Goal: Transaction & Acquisition: Purchase product/service

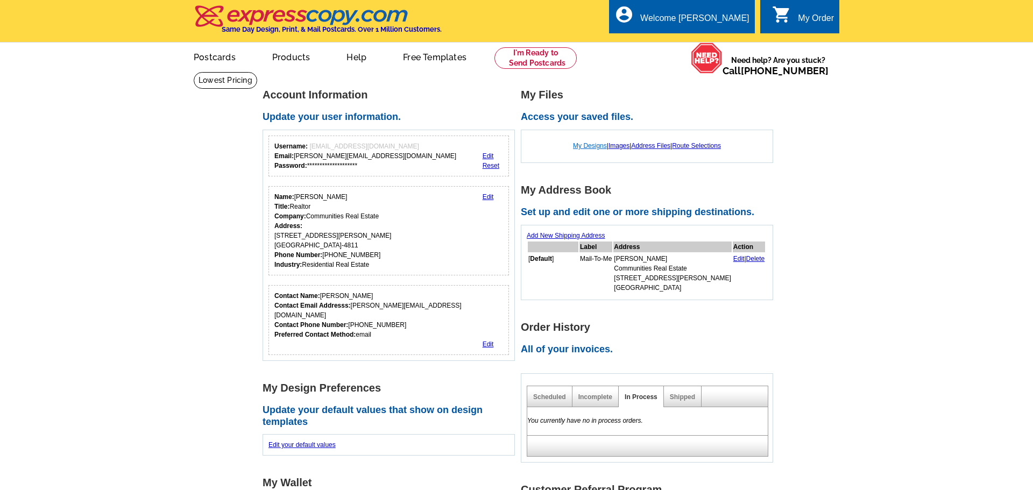
click at [585, 148] on link "My Designs" at bounding box center [590, 146] width 34 height 8
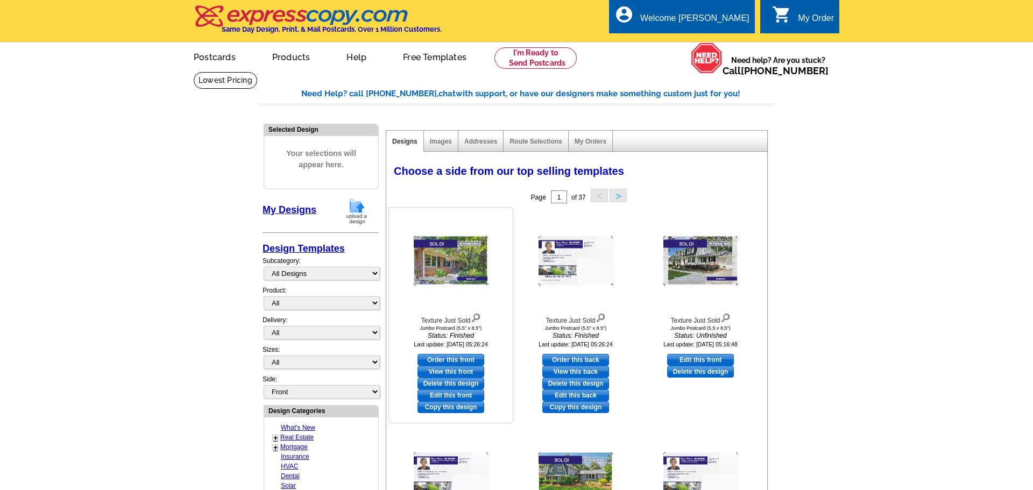
click at [444, 395] on link "Edit this front" at bounding box center [450, 395] width 67 height 12
select select "2"
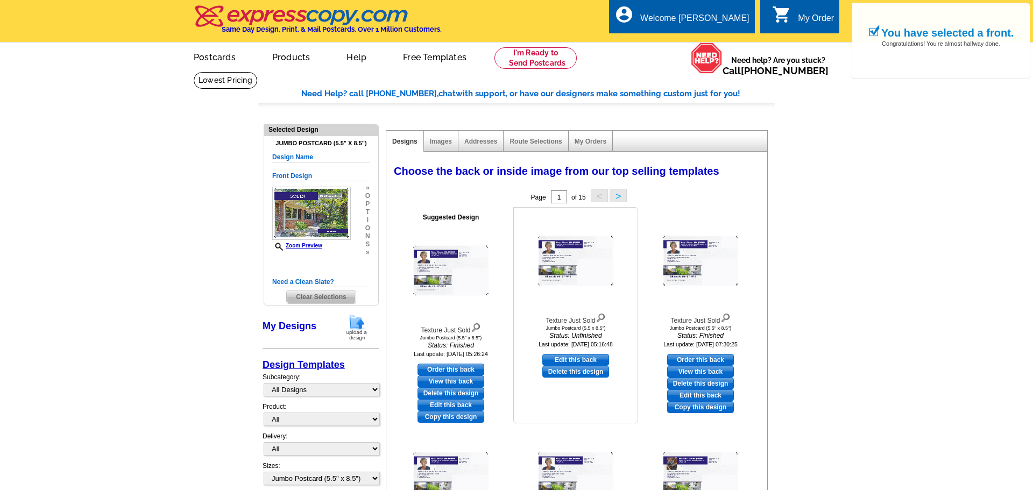
click at [571, 361] on link "Edit this back" at bounding box center [575, 360] width 67 height 12
select select "front"
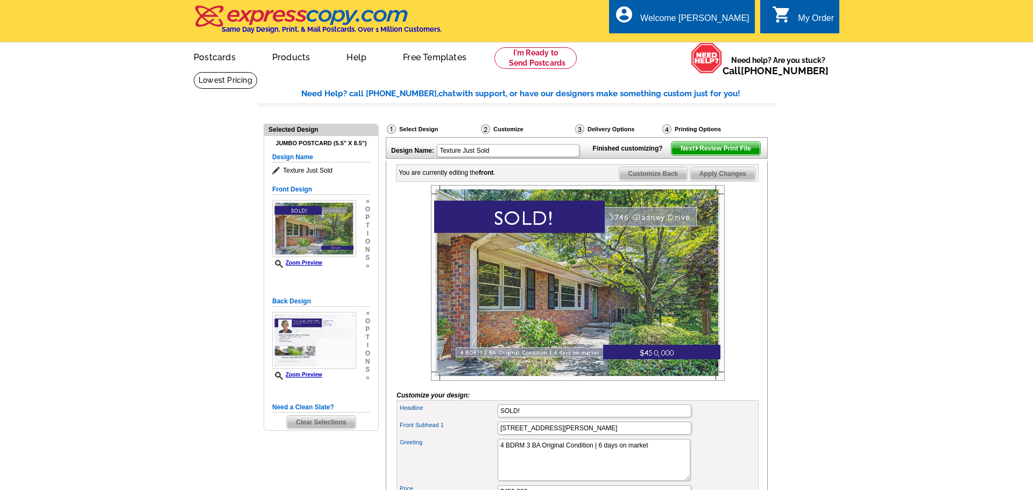
click at [867, 203] on main "Need Help? call 800-260-5887, chat with support, or have our designers make som…" at bounding box center [516, 351] width 1033 height 558
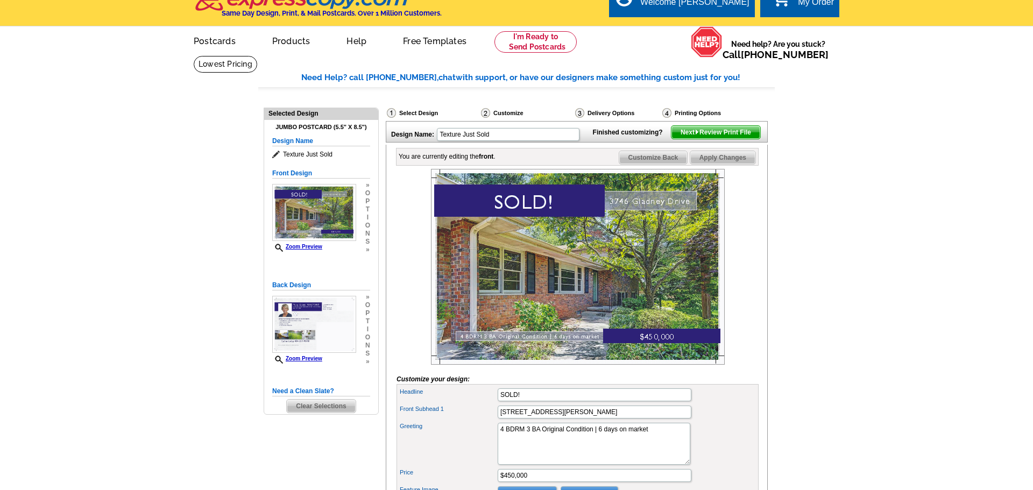
scroll to position [17, 0]
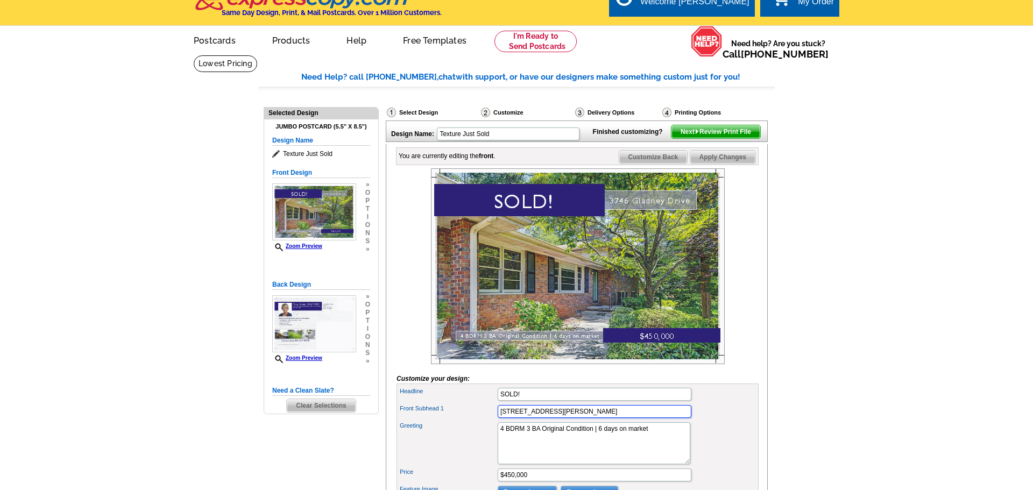
drag, startPoint x: 543, startPoint y: 427, endPoint x: 506, endPoint y: 432, distance: 37.4
click at [506, 418] on input "3746 Gladney Drive" at bounding box center [594, 411] width 194 height 13
type input "3243 Northbrook Drive"
click at [530, 448] on textarea "4 BDRM 3 BA Original Condition | 6 days on market" at bounding box center [593, 443] width 193 height 42
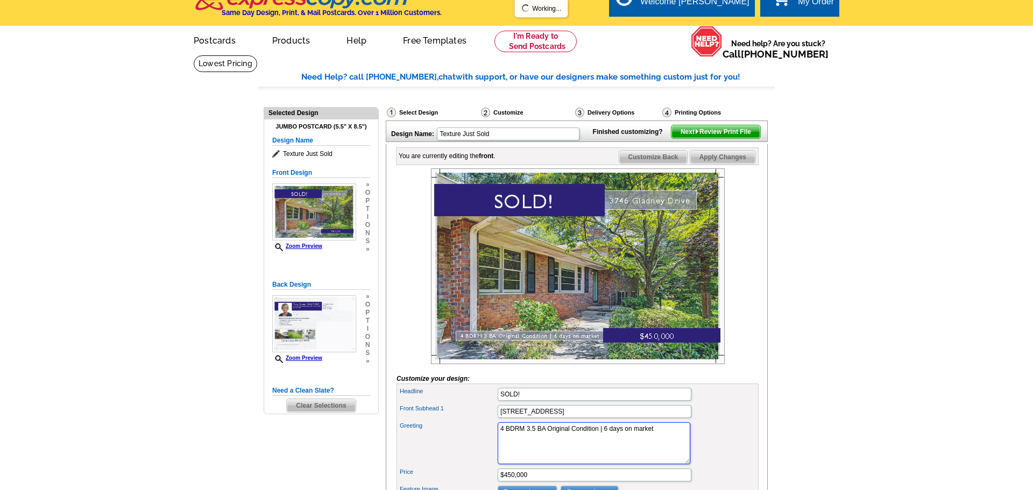
drag, startPoint x: 548, startPoint y: 446, endPoint x: 594, endPoint y: 446, distance: 45.7
click at [594, 446] on textarea "4 BDRM 3 BA Original Condition | 6 days on market" at bounding box center [593, 443] width 193 height 42
click at [601, 447] on textarea "4 BDRM 3 BA Original Condition | 6 days on market" at bounding box center [593, 443] width 193 height 42
click at [656, 445] on textarea "4 BDRM 3 BA Original Condition | 6 days on market" at bounding box center [593, 443] width 193 height 42
type textarea "4 BDRM 3.5 BA Move-in Ready |"
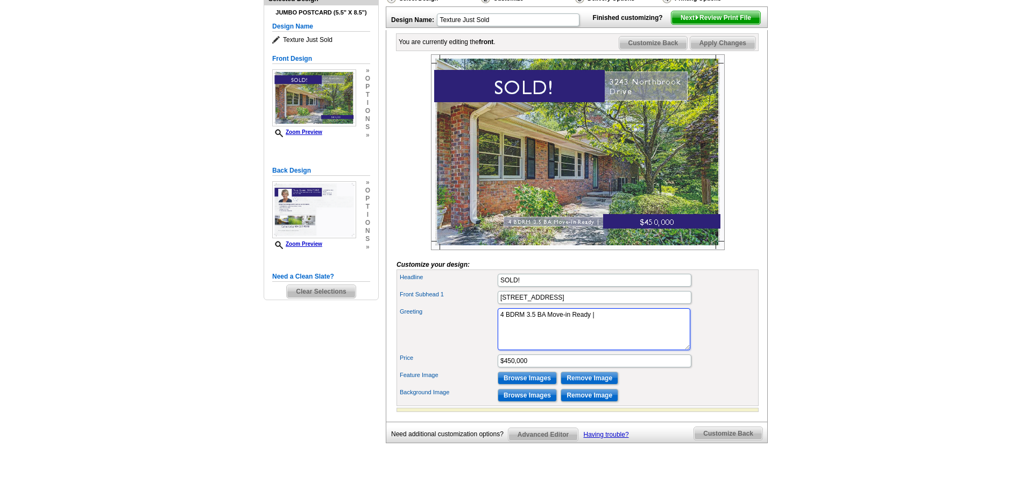
scroll to position [131, 0]
click at [515, 367] on input "$450,000" at bounding box center [594, 360] width 194 height 13
type input "$637,000"
click at [521, 384] on input "Browse Images" at bounding box center [526, 377] width 59 height 13
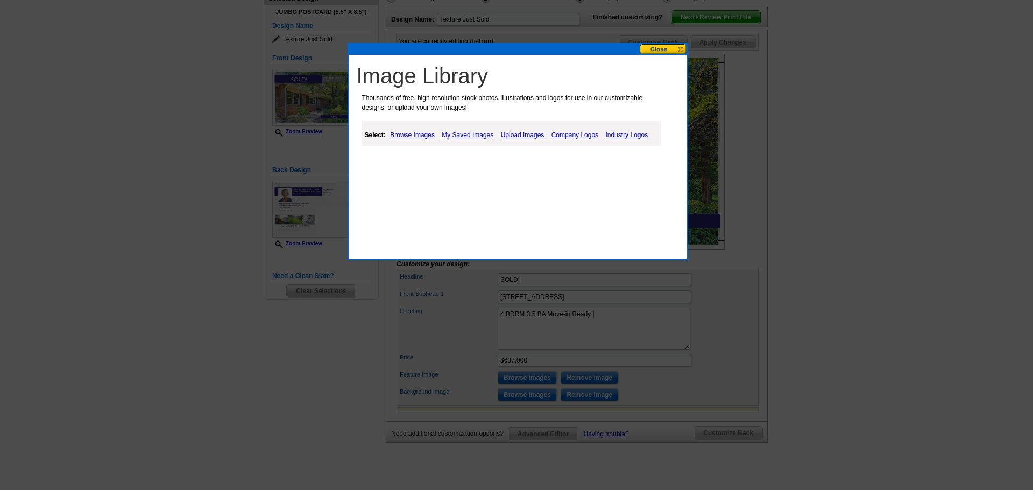
click at [516, 136] on link "Upload Images" at bounding box center [522, 135] width 49 height 13
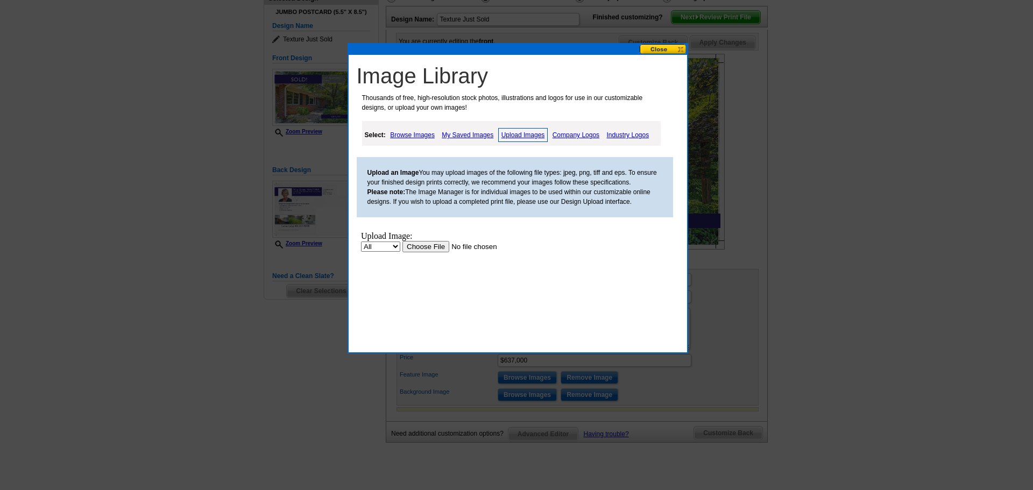
scroll to position [0, 0]
click at [423, 249] on input "file" at bounding box center [470, 246] width 136 height 11
click at [420, 246] on input "file" at bounding box center [470, 246] width 136 height 11
click at [422, 250] on input "file" at bounding box center [470, 246] width 136 height 11
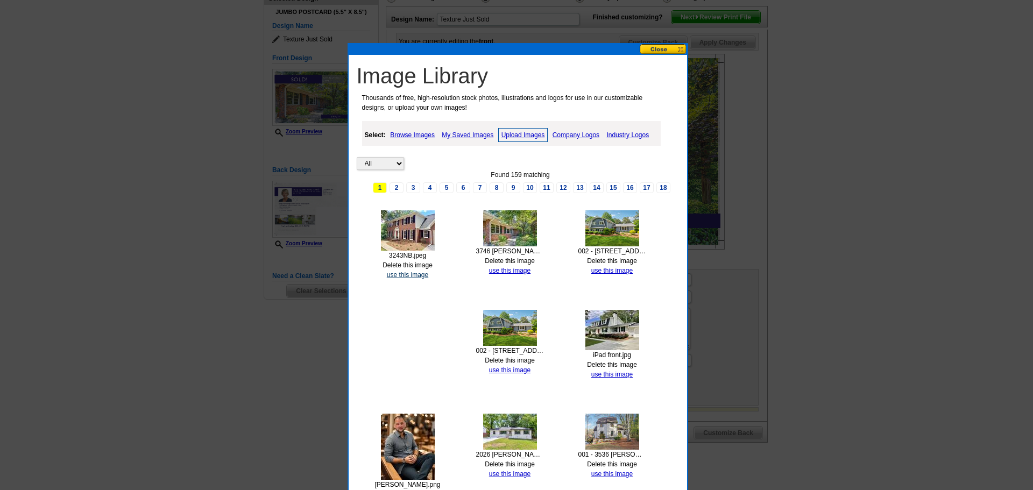
click at [403, 275] on link "use this image" at bounding box center [407, 275] width 41 height 8
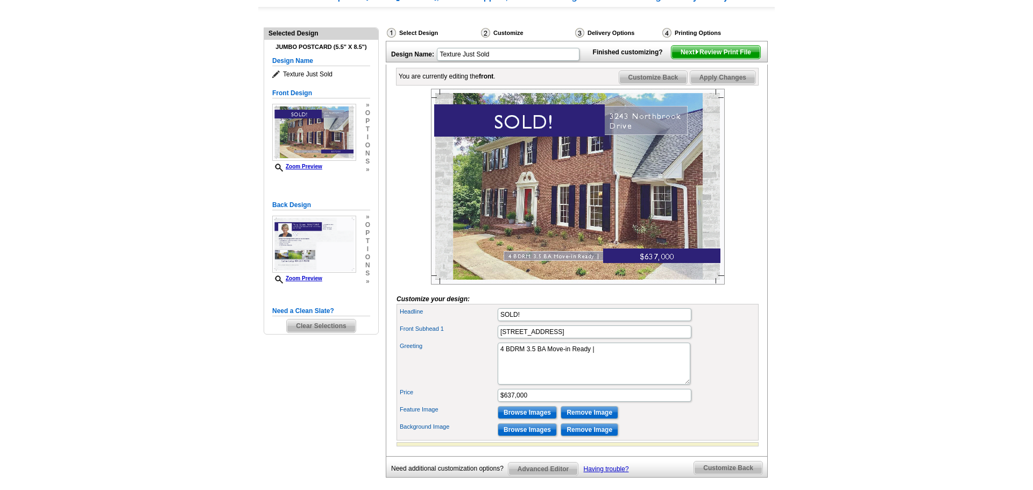
scroll to position [106, 0]
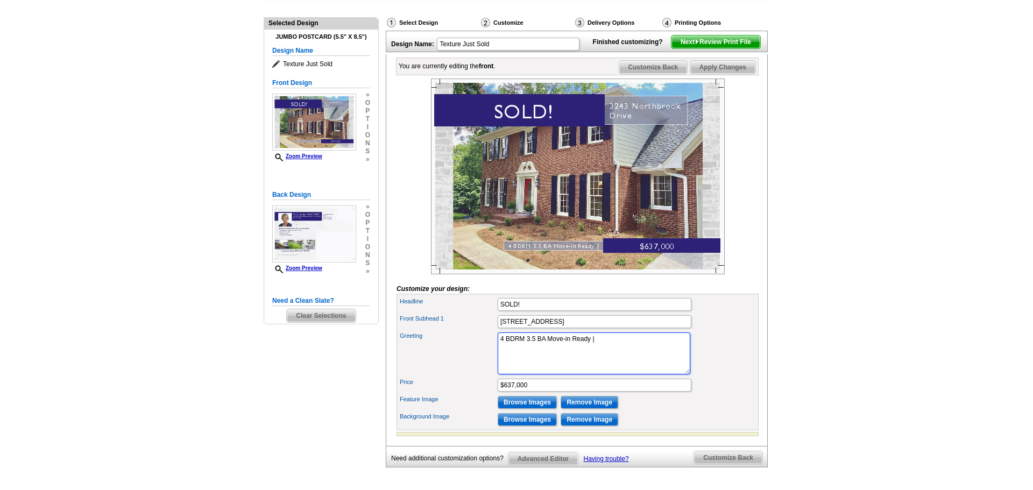
click at [618, 356] on textarea "4 BDRM 3 BA Original Condition | 6 days on market" at bounding box center [593, 353] width 193 height 42
click at [806, 140] on main "Need Help? call 800-260-5887, chat with support, or have our designers make som…" at bounding box center [516, 244] width 1033 height 558
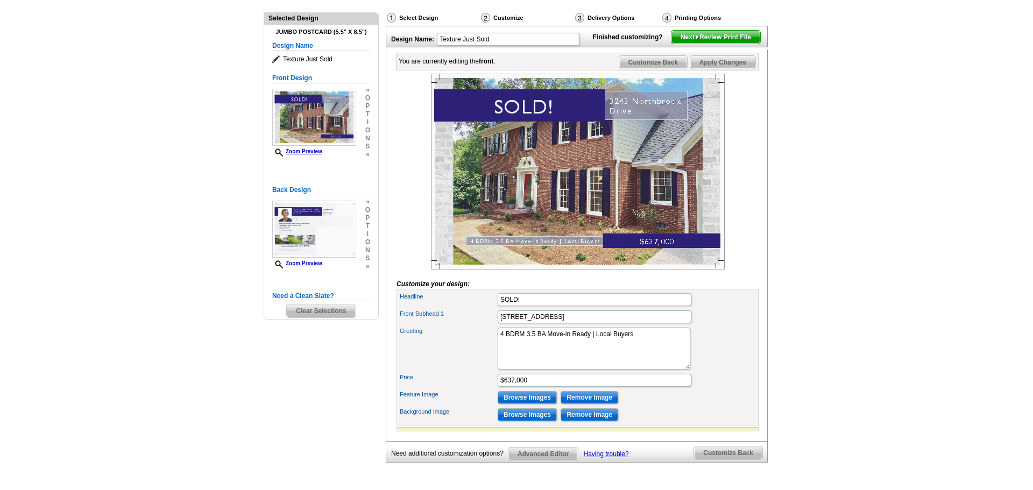
scroll to position [90, 0]
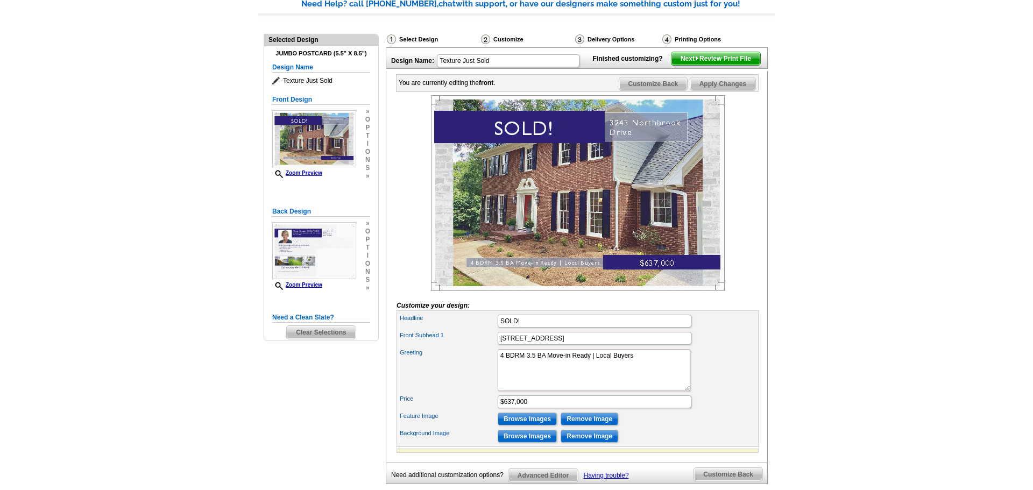
click at [659, 90] on span "Customize Back" at bounding box center [653, 83] width 68 height 13
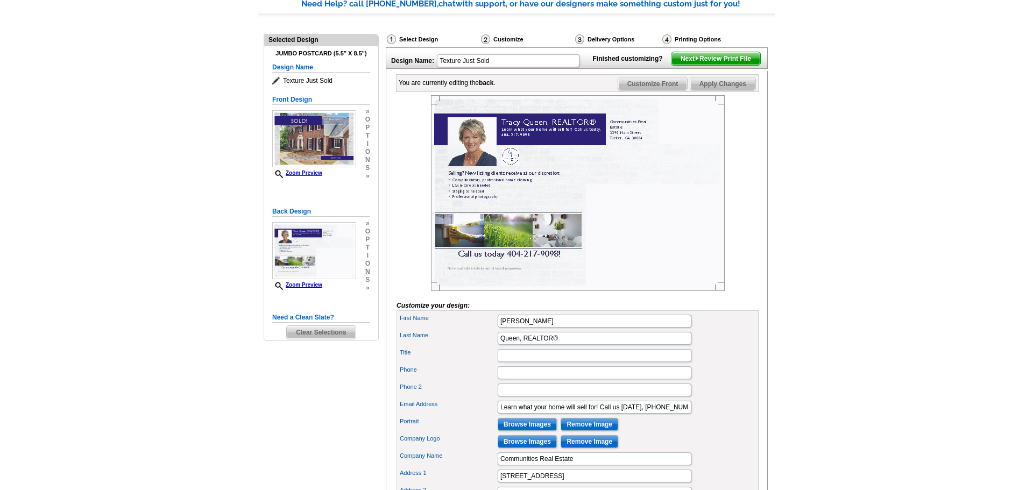
click at [709, 65] on span "Next Review Print File" at bounding box center [715, 58] width 89 height 13
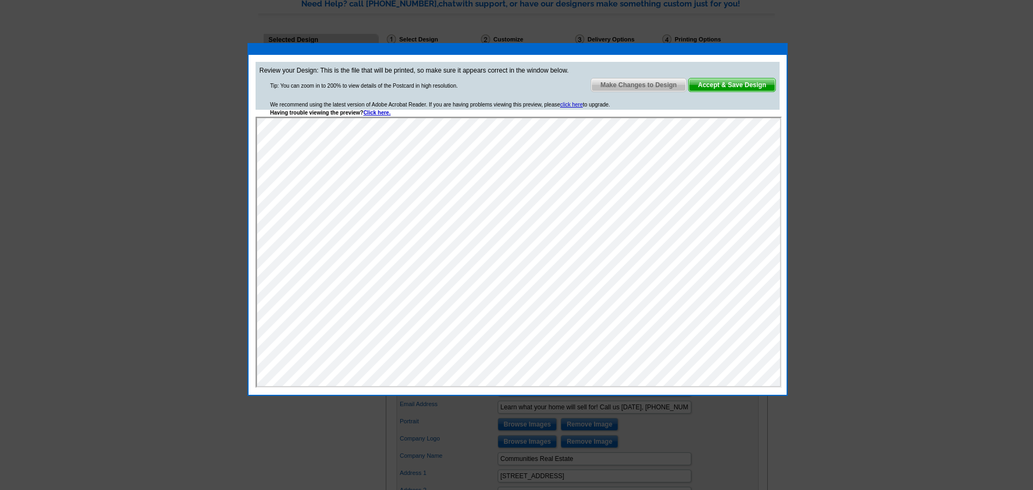
scroll to position [0, 0]
click at [624, 86] on span "Make Changes to Design" at bounding box center [638, 85] width 95 height 13
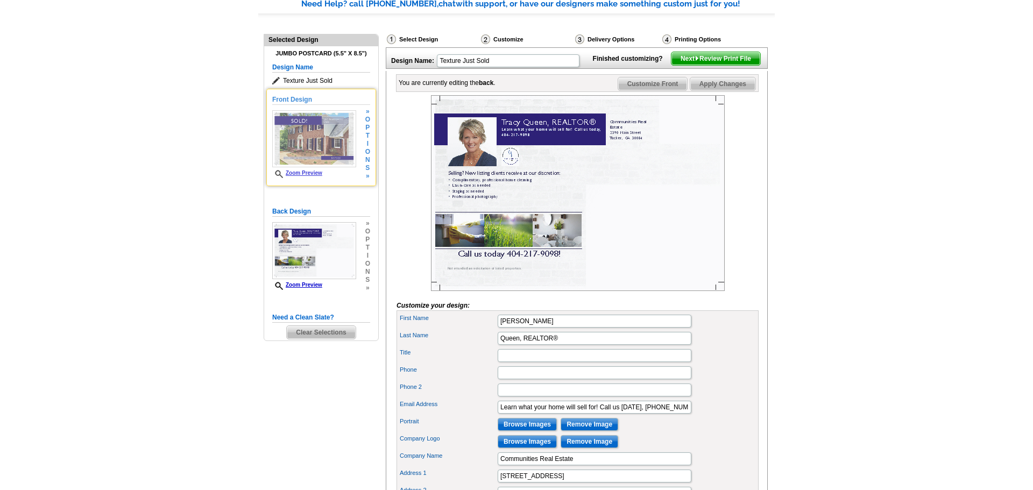
click at [332, 138] on img at bounding box center [314, 138] width 84 height 57
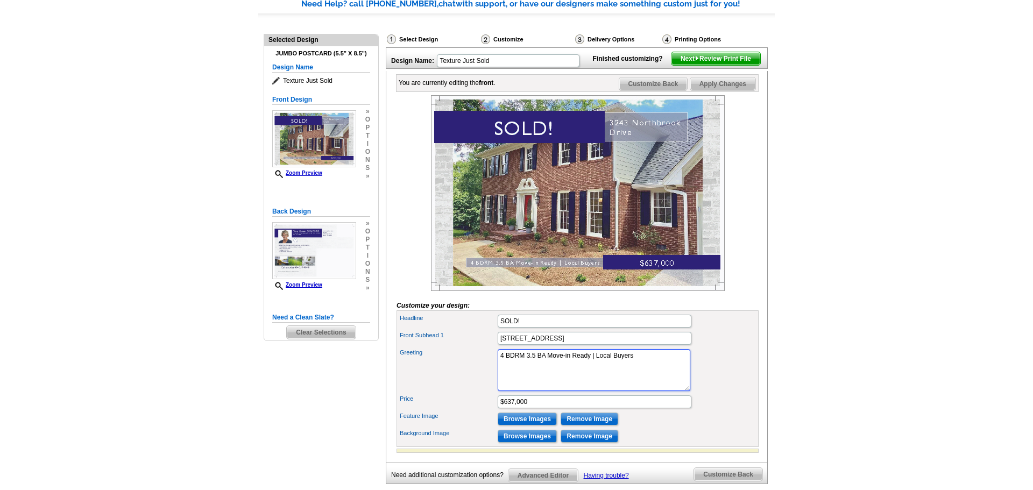
click at [649, 376] on textarea "4 BDRM 3 BA Original Condition | 6 days on market" at bounding box center [593, 370] width 193 height 42
click at [719, 90] on span "Apply Changes" at bounding box center [722, 83] width 65 height 13
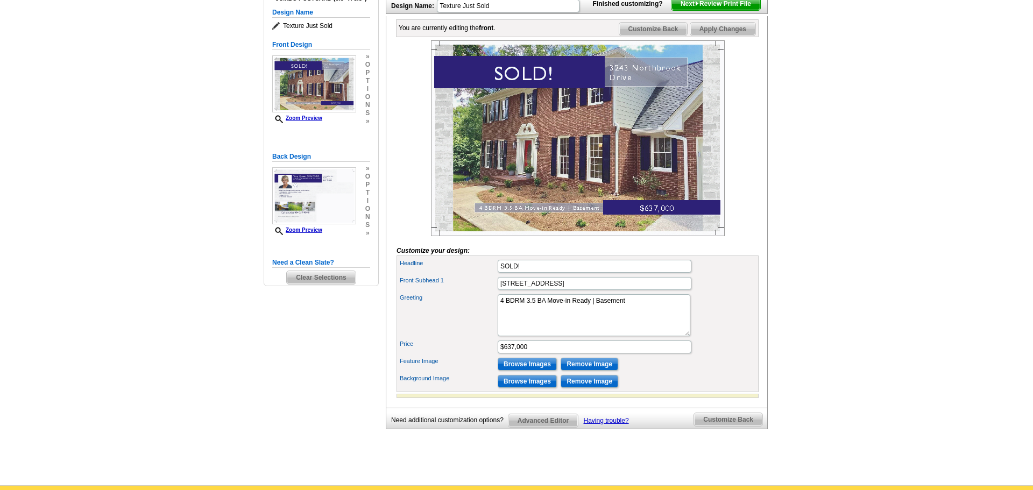
scroll to position [170, 0]
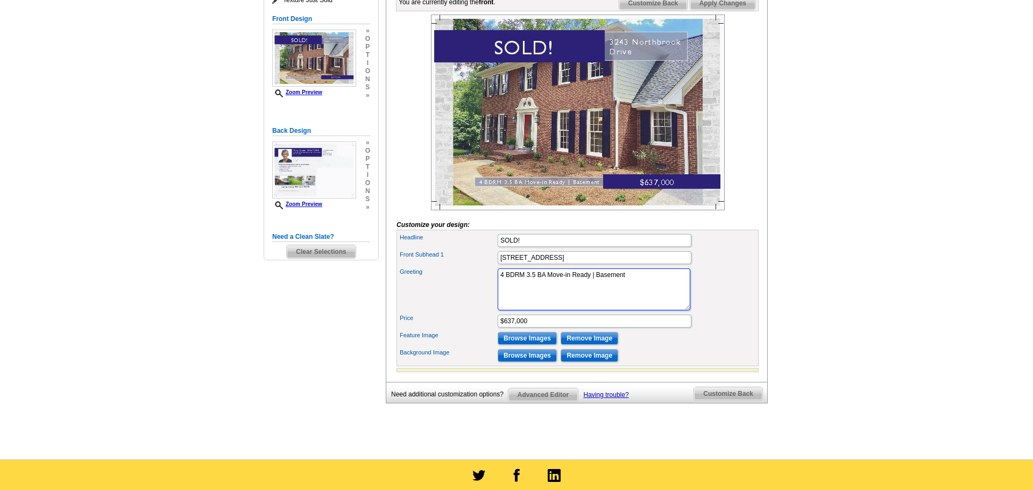
click at [652, 290] on textarea "4 BDRM 3 BA Original Condition | 6 days on market" at bounding box center [593, 289] width 193 height 42
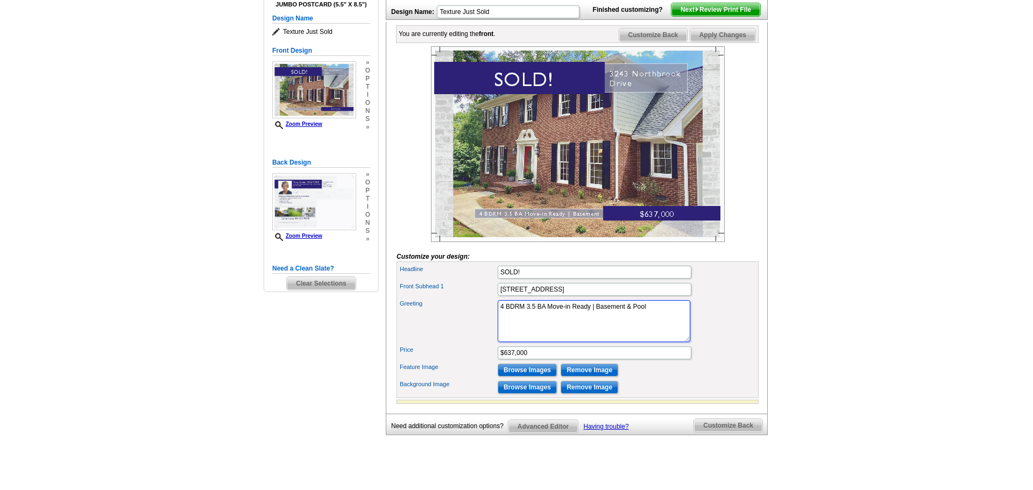
scroll to position [132, 0]
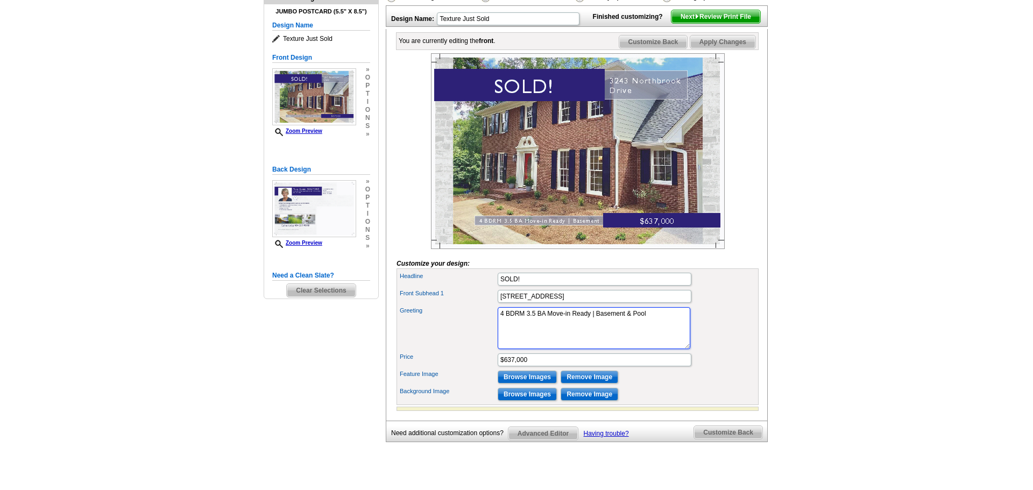
type textarea "4 BDRM 3.5 BA Move-in Ready | Basement & Pool"
click at [714, 48] on span "Apply Changes" at bounding box center [722, 41] width 65 height 13
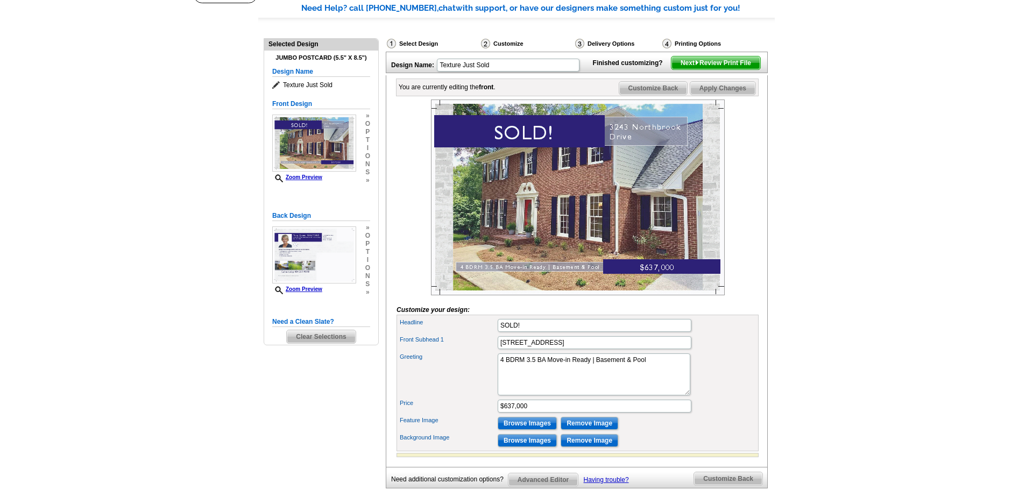
scroll to position [65, 0]
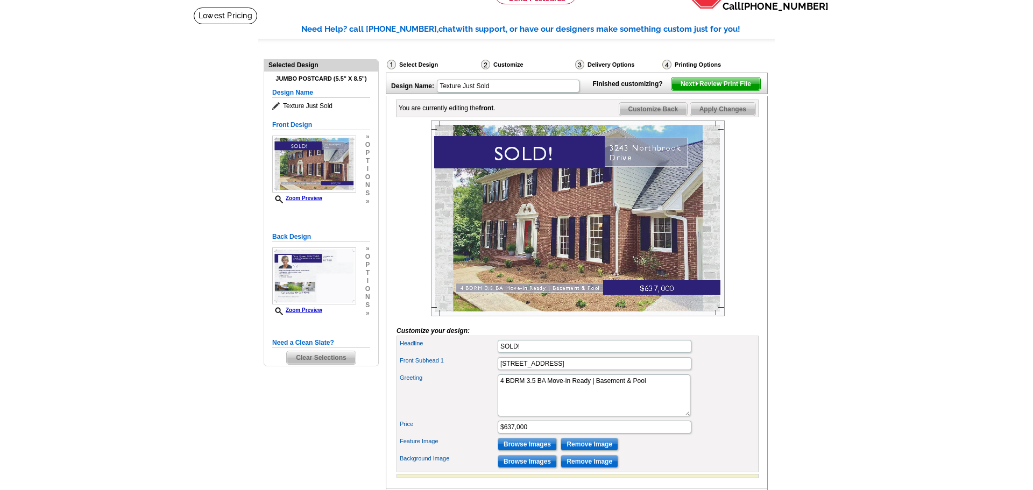
click at [726, 90] on span "Next Review Print File" at bounding box center [715, 83] width 89 height 13
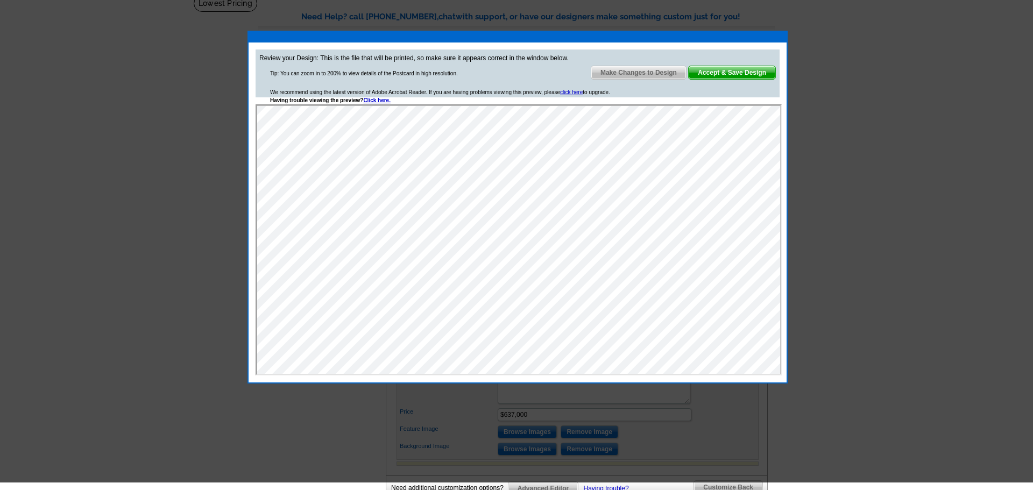
scroll to position [77, 0]
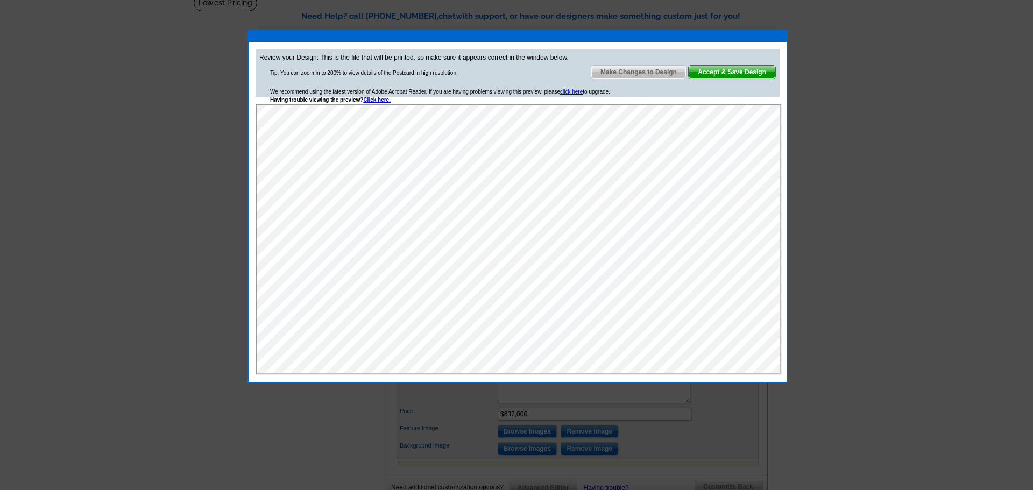
click at [744, 69] on span "Accept & Save Design" at bounding box center [731, 72] width 87 height 13
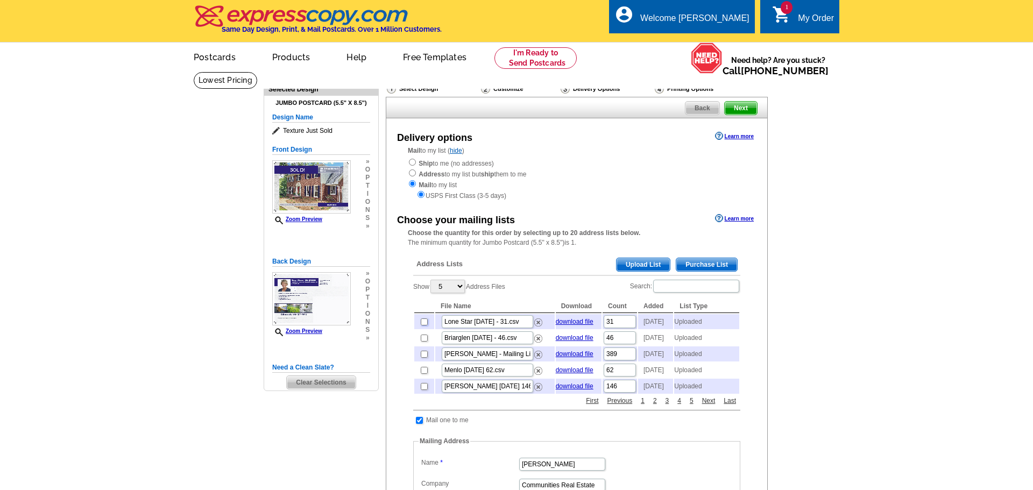
click at [424, 323] on input "checkbox" at bounding box center [424, 321] width 7 height 7
checkbox input "true"
click at [424, 342] on input "checkbox" at bounding box center [424, 338] width 7 height 7
checkbox input "true"
click at [422, 374] on input "checkbox" at bounding box center [424, 370] width 7 height 7
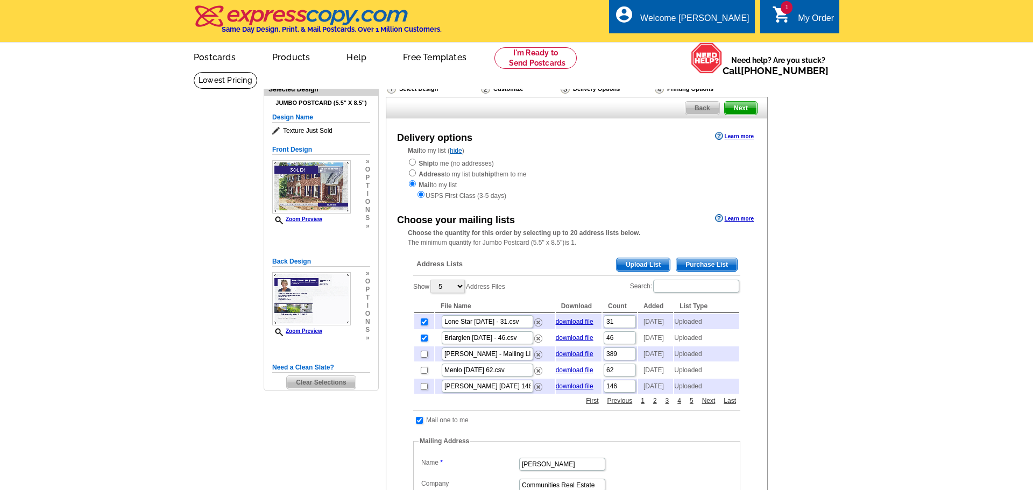
checkbox input "true"
click at [423, 390] on input "checkbox" at bounding box center [424, 386] width 7 height 7
checkbox input "true"
click at [705, 406] on link "Next" at bounding box center [708, 401] width 19 height 10
click at [590, 406] on link "First" at bounding box center [592, 401] width 18 height 10
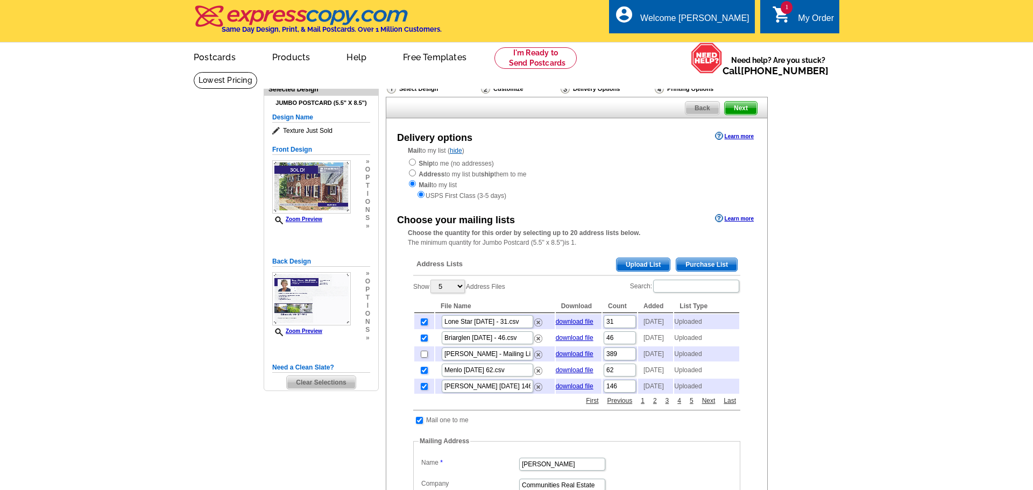
click at [424, 374] on input "checkbox" at bounding box center [424, 370] width 7 height 7
checkbox input "false"
click at [708, 406] on link "Next" at bounding box center [708, 401] width 19 height 10
click at [423, 324] on input "checkbox" at bounding box center [424, 321] width 7 height 7
checkbox input "true"
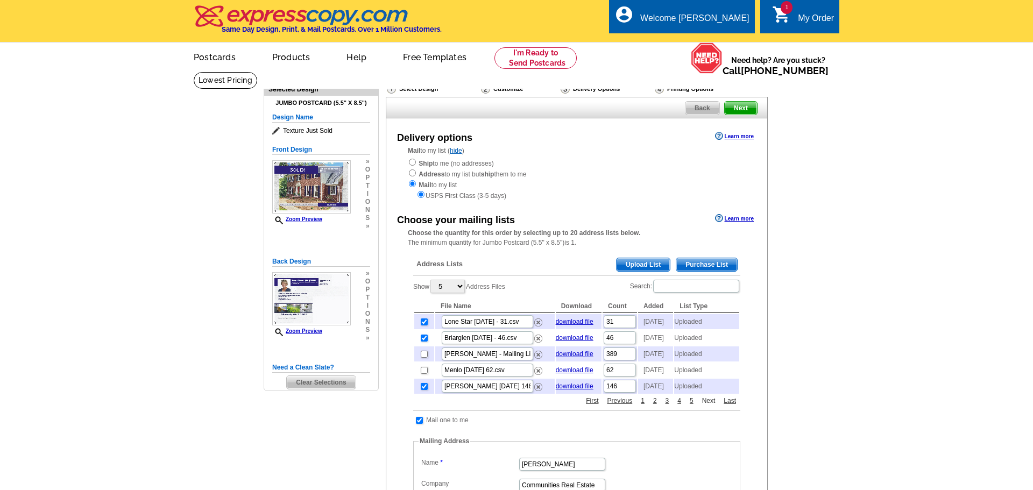
click at [709, 406] on link "Next" at bounding box center [708, 401] width 19 height 10
click at [425, 374] on input "checkbox" at bounding box center [424, 370] width 7 height 7
checkbox input "true"
click at [710, 406] on link "Next" at bounding box center [708, 401] width 19 height 10
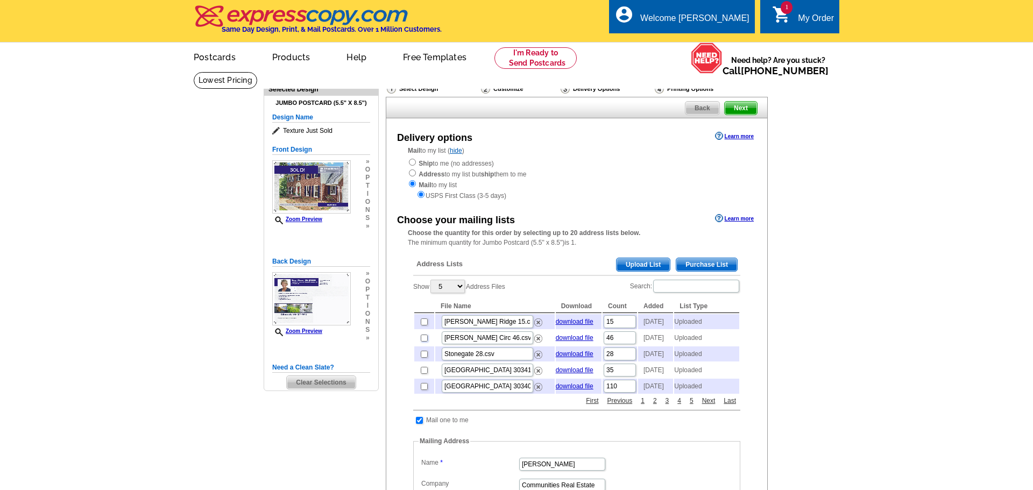
click at [423, 342] on input "checkbox" at bounding box center [424, 338] width 7 height 7
checkbox input "true"
click at [667, 406] on link "3" at bounding box center [667, 401] width 9 height 10
click at [424, 358] on input "checkbox" at bounding box center [424, 354] width 7 height 7
checkbox input "true"
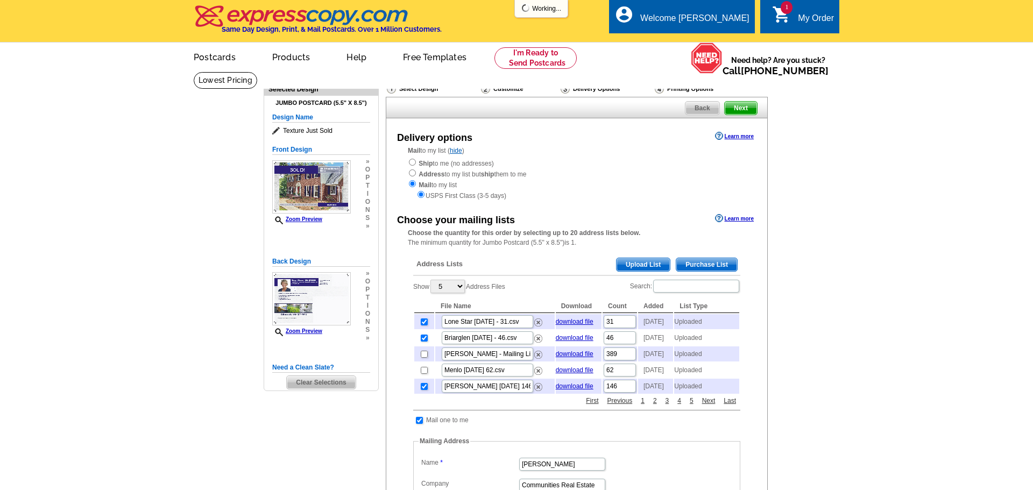
click at [666, 406] on link "3" at bounding box center [667, 401] width 9 height 10
click at [426, 374] on input "checkbox" at bounding box center [424, 370] width 7 height 7
checkbox input "true"
click at [664, 406] on link "3" at bounding box center [667, 401] width 9 height 10
click at [424, 390] on input "checkbox" at bounding box center [424, 386] width 7 height 7
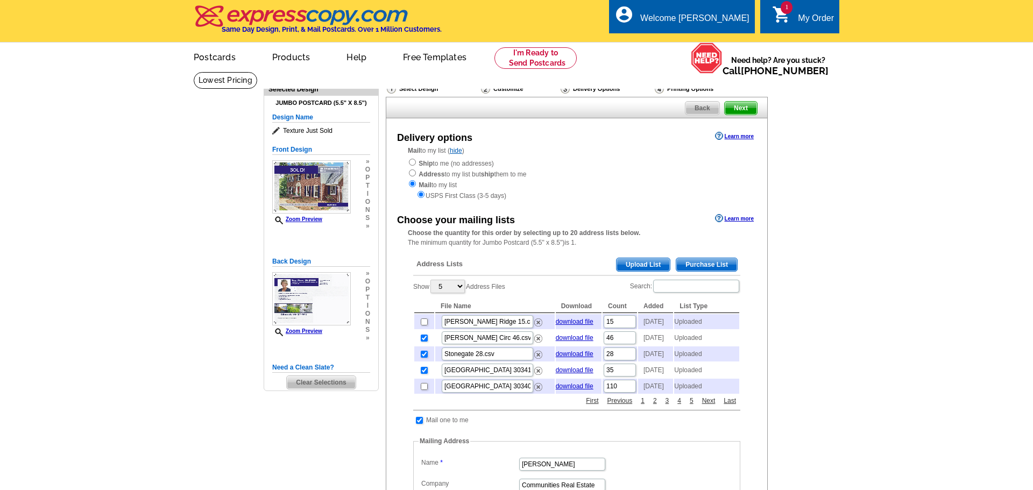
checkbox input "true"
click at [680, 406] on link "4" at bounding box center [678, 401] width 9 height 10
click at [424, 325] on input "checkbox" at bounding box center [424, 321] width 7 height 7
checkbox input "true"
click at [678, 406] on link "4" at bounding box center [678, 401] width 9 height 10
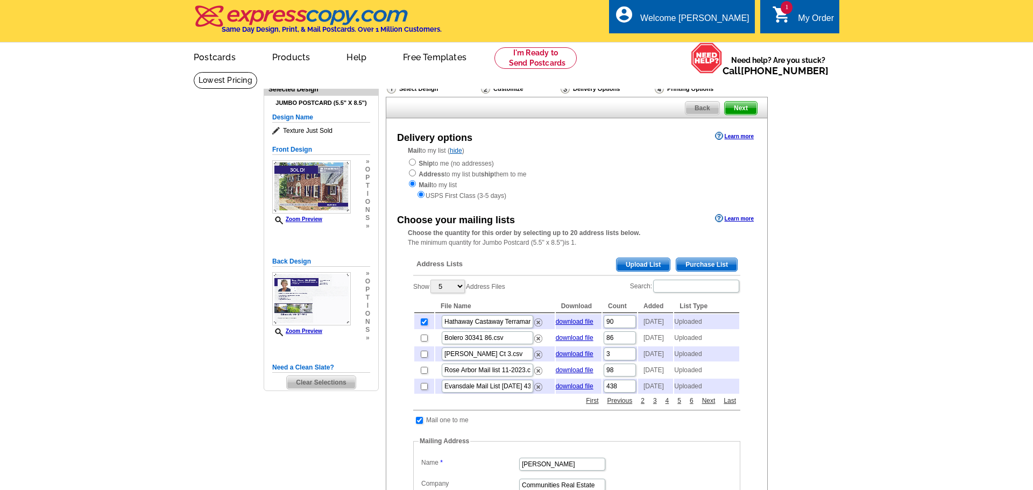
click at [741, 109] on span "Next" at bounding box center [740, 108] width 32 height 13
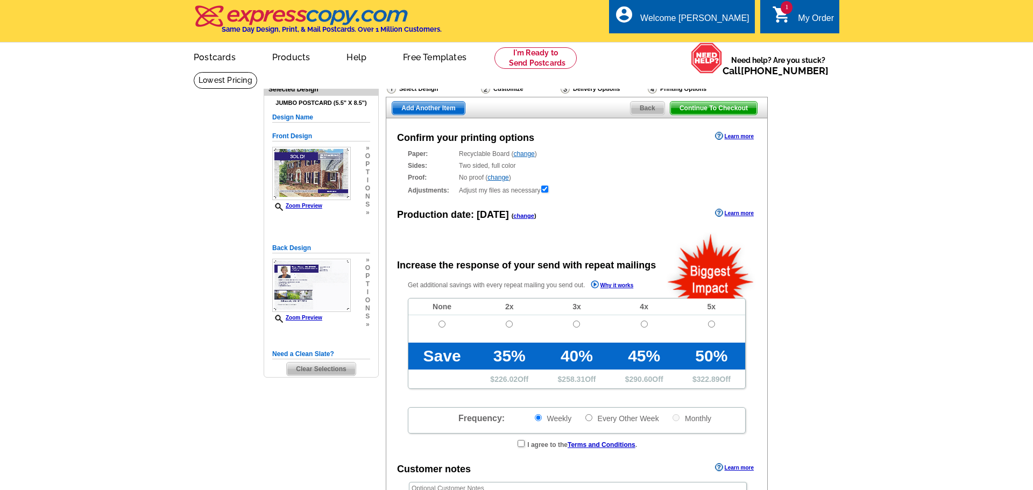
radio input "false"
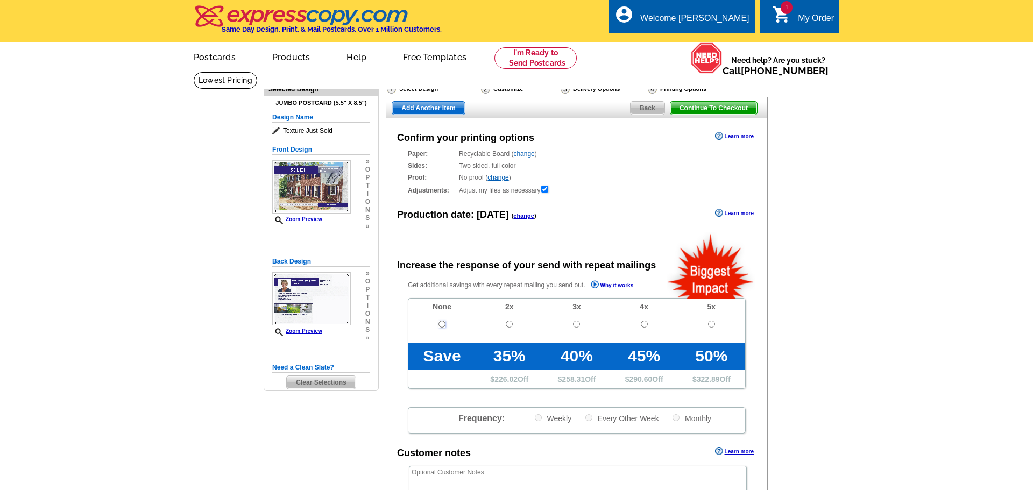
click at [443, 323] on input "radio" at bounding box center [441, 324] width 7 height 7
radio input "true"
click at [699, 108] on span "Continue To Checkout" at bounding box center [713, 108] width 87 height 13
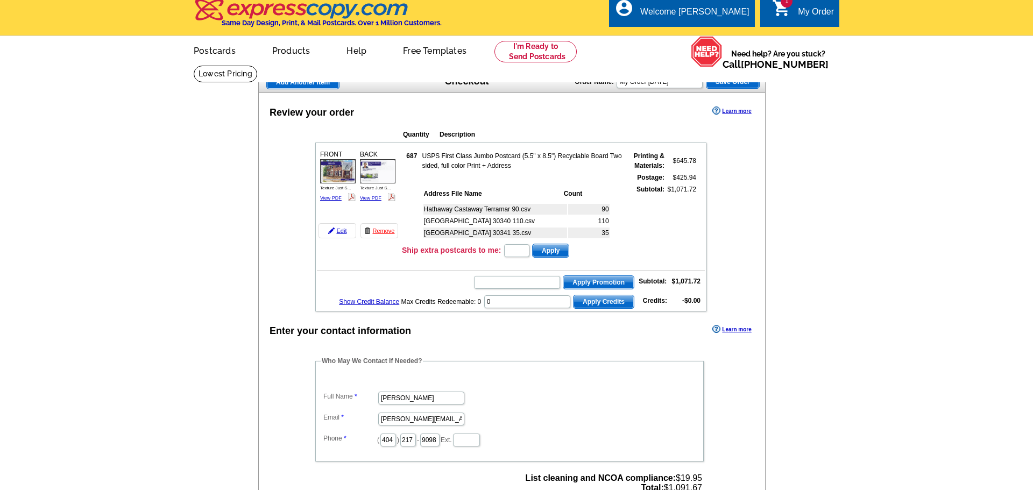
scroll to position [11, 0]
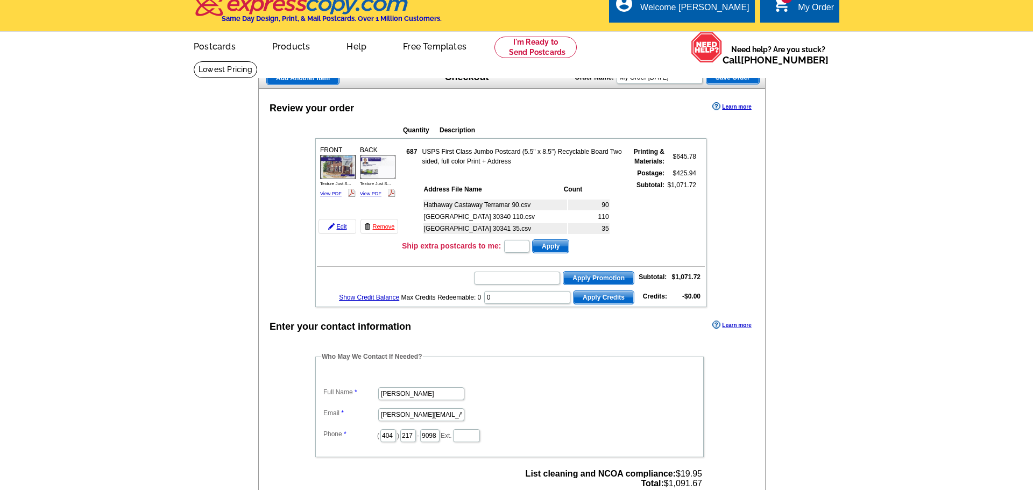
drag, startPoint x: 622, startPoint y: 208, endPoint x: 621, endPoint y: 233, distance: 24.8
click at [621, 233] on div "Hathaway Castaway Terramar 90.csv 90 Northbrook 30340 110.csv 110 Northbrook 30…" at bounding box center [523, 215] width 202 height 39
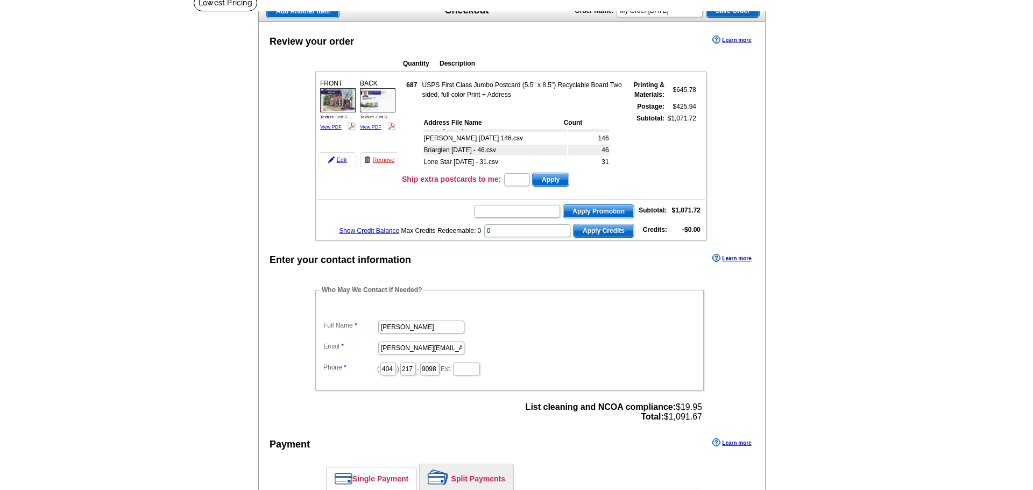
scroll to position [0, 0]
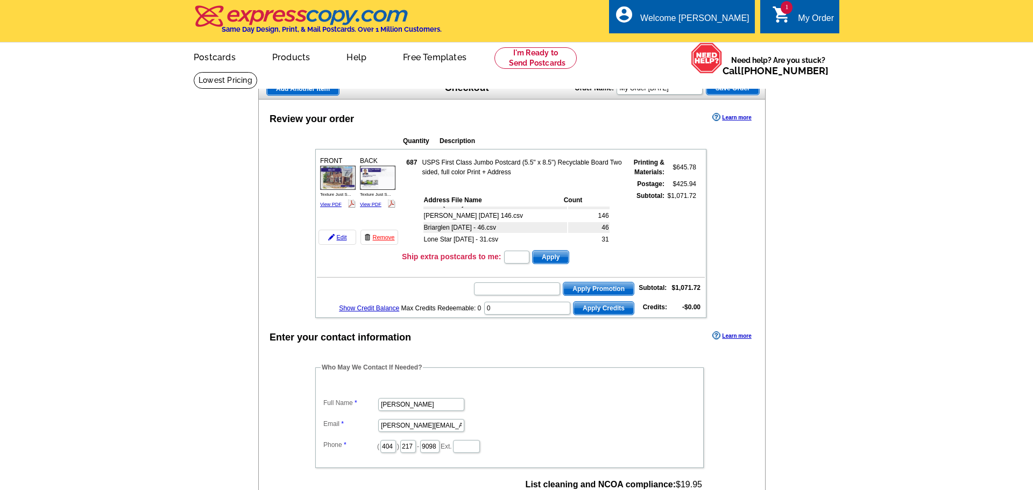
click at [482, 235] on td "Lone Star Aug 2025 - 31.csv" at bounding box center [495, 239] width 144 height 11
click at [600, 239] on td "31" at bounding box center [588, 239] width 41 height 11
click at [514, 238] on td "Lone Star Aug 2025 - 31.csv" at bounding box center [495, 239] width 144 height 11
click at [339, 239] on link "Edit" at bounding box center [337, 237] width 38 height 15
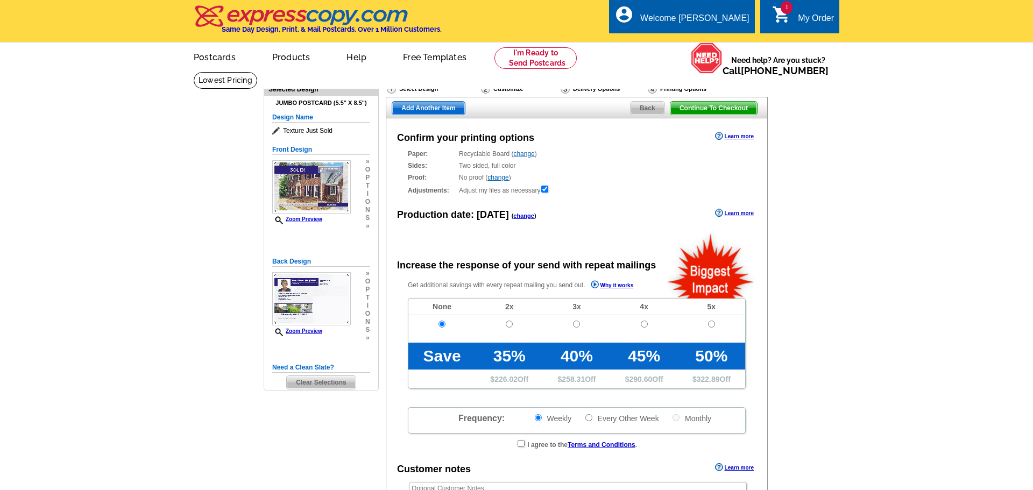
radio input "false"
click at [645, 110] on span "Back" at bounding box center [647, 108] width 34 height 13
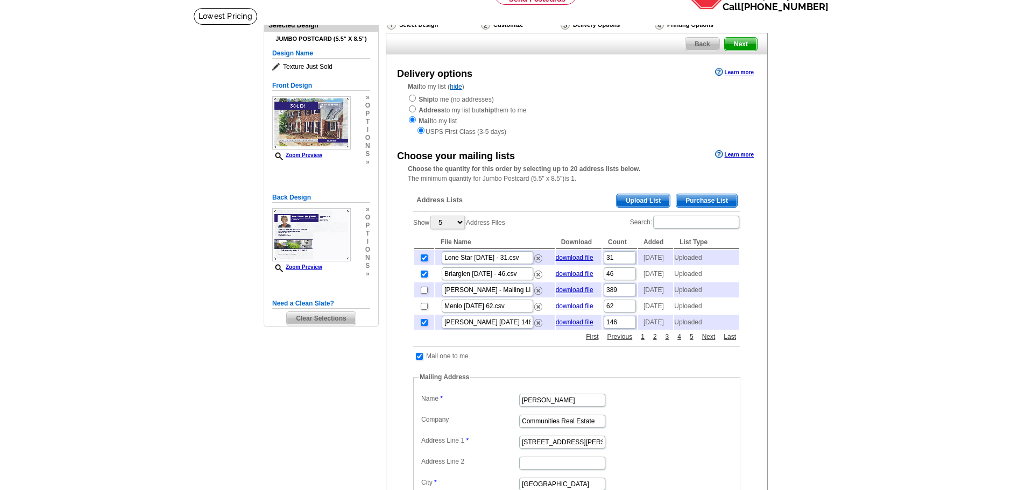
scroll to position [66, 0]
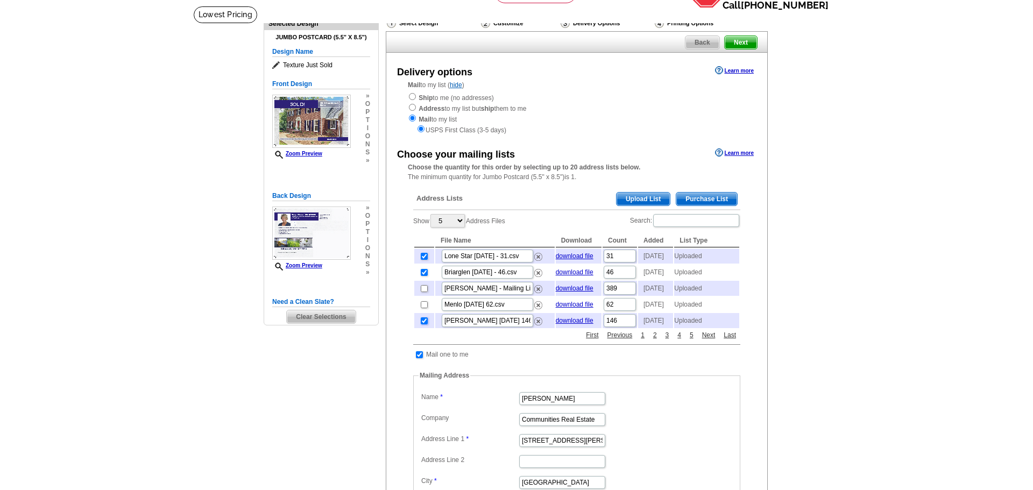
click at [422, 324] on input "checkbox" at bounding box center [424, 320] width 7 height 7
checkbox input "false"
click at [425, 259] on input "checkbox" at bounding box center [424, 256] width 7 height 7
checkbox input "false"
click at [425, 276] on input "checkbox" at bounding box center [424, 272] width 7 height 7
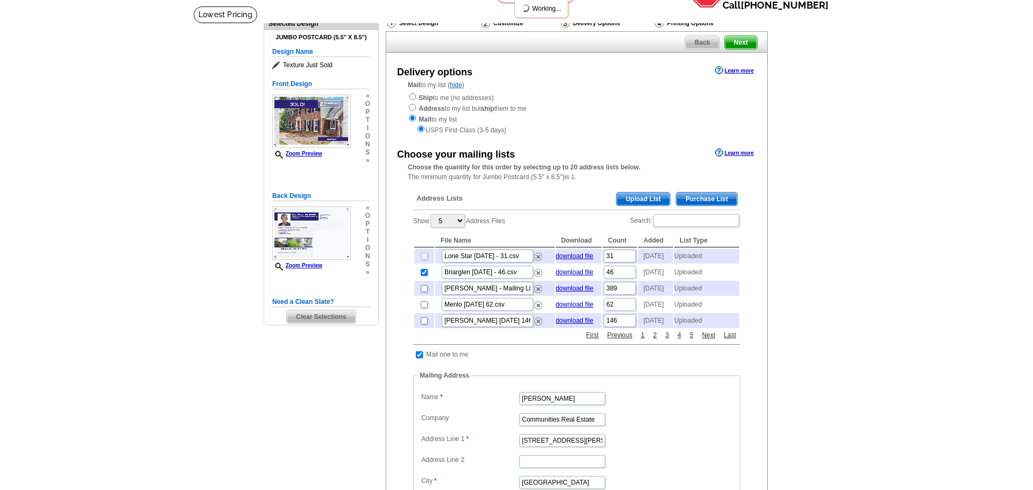
checkbox input "false"
click at [641, 340] on link "1" at bounding box center [642, 335] width 9 height 10
click at [655, 340] on link "2" at bounding box center [654, 335] width 9 height 10
click at [667, 340] on link "3" at bounding box center [667, 335] width 9 height 10
click at [424, 292] on input "checkbox" at bounding box center [424, 288] width 7 height 7
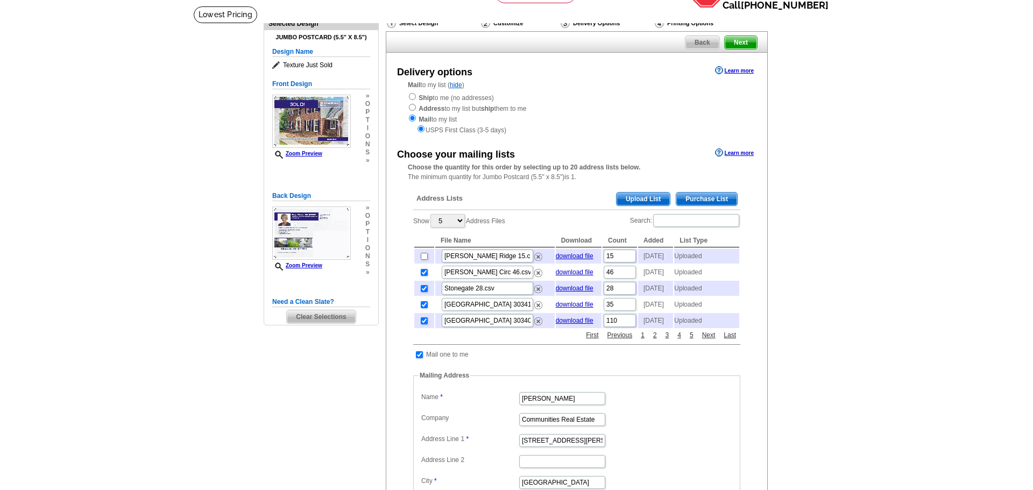
checkbox input "false"
click at [666, 340] on link "3" at bounding box center [667, 335] width 9 height 10
click at [422, 276] on input "checkbox" at bounding box center [424, 272] width 7 height 7
checkbox input "false"
click at [693, 340] on link "5" at bounding box center [691, 335] width 9 height 10
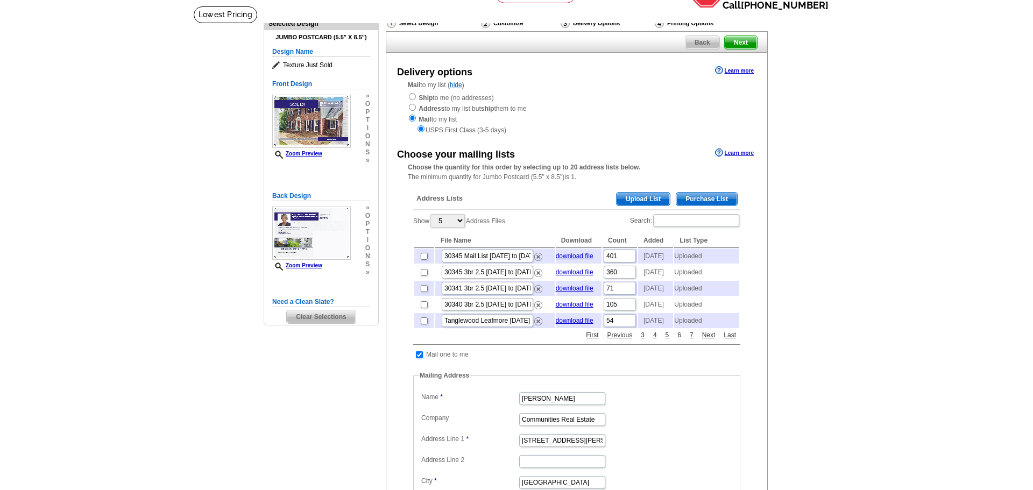
click at [678, 340] on link "6" at bounding box center [678, 335] width 9 height 10
click at [665, 340] on link "6" at bounding box center [667, 335] width 9 height 10
click at [654, 340] on link "5" at bounding box center [654, 335] width 9 height 10
click at [693, 340] on link "7" at bounding box center [691, 335] width 9 height 10
click at [589, 340] on link "First" at bounding box center [592, 335] width 18 height 10
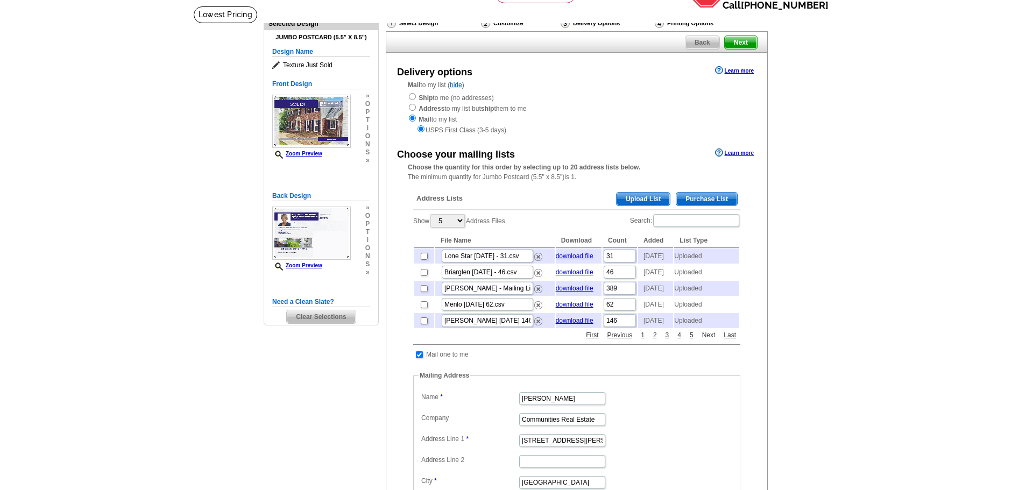
click at [708, 340] on link "Next" at bounding box center [708, 335] width 19 height 10
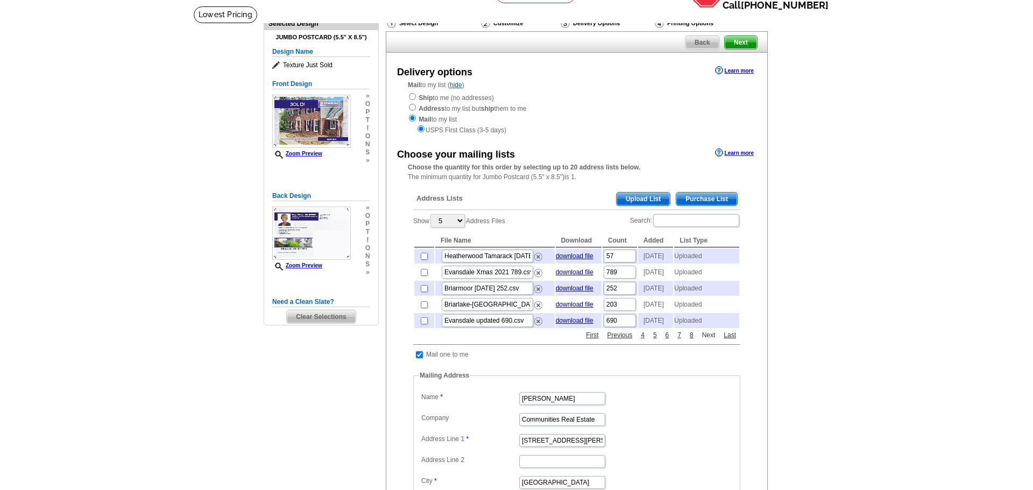
click at [708, 340] on link "Next" at bounding box center [708, 335] width 19 height 10
click at [739, 44] on span "Next" at bounding box center [740, 42] width 32 height 13
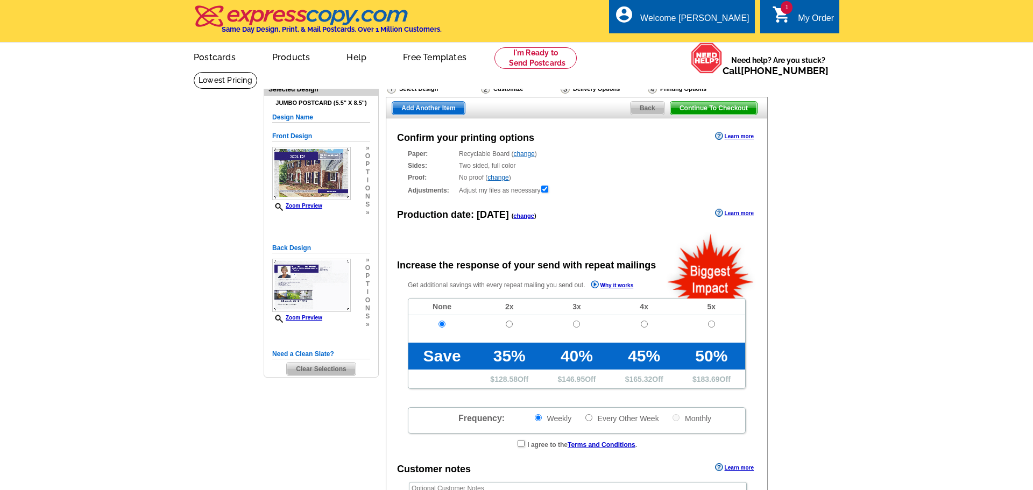
radio input "false"
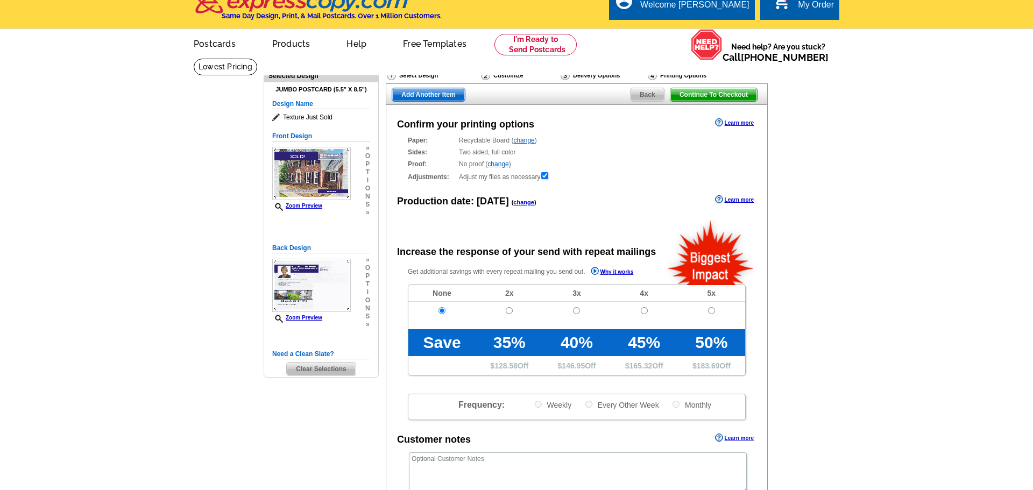
scroll to position [10, 0]
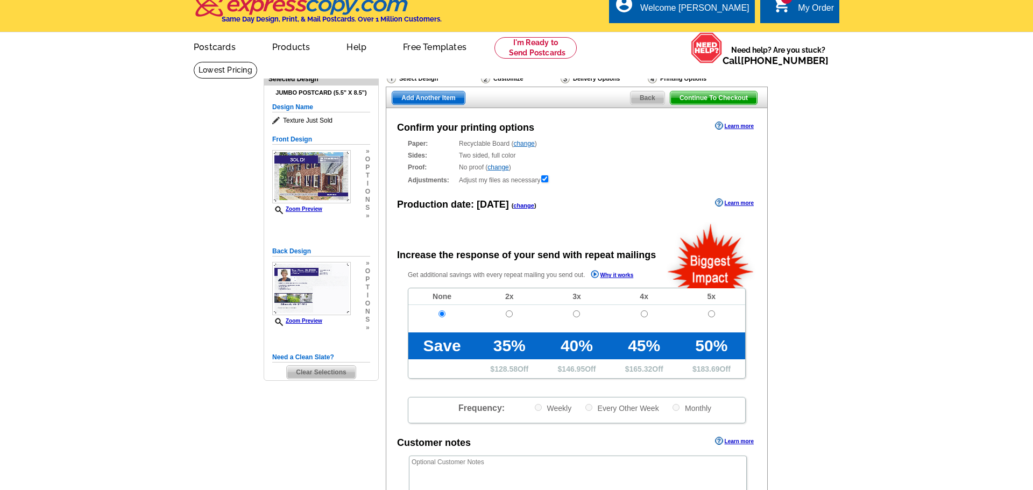
click at [707, 98] on span "Continue To Checkout" at bounding box center [713, 97] width 87 height 13
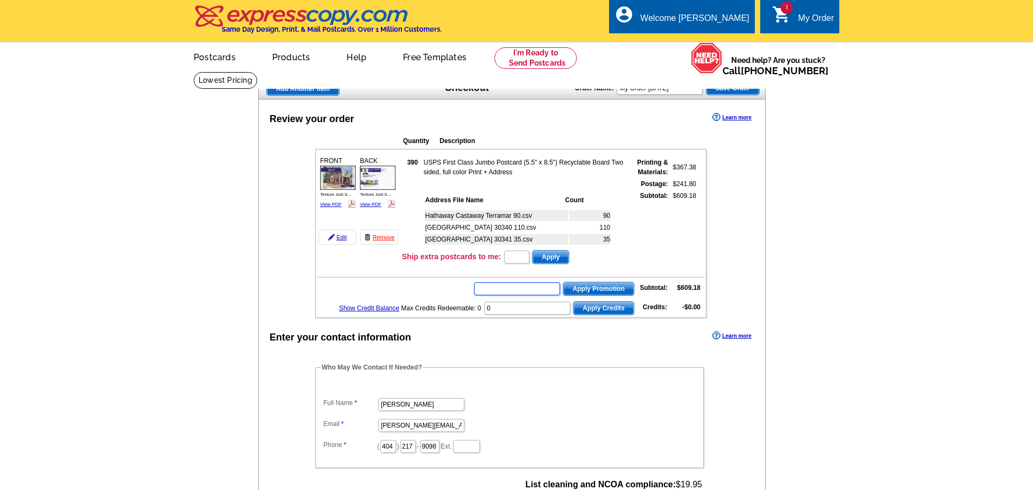
click at [529, 288] on input "text" at bounding box center [517, 288] width 86 height 13
type input "CHAT20"
click at [606, 284] on span "Apply Promotion" at bounding box center [598, 288] width 70 height 13
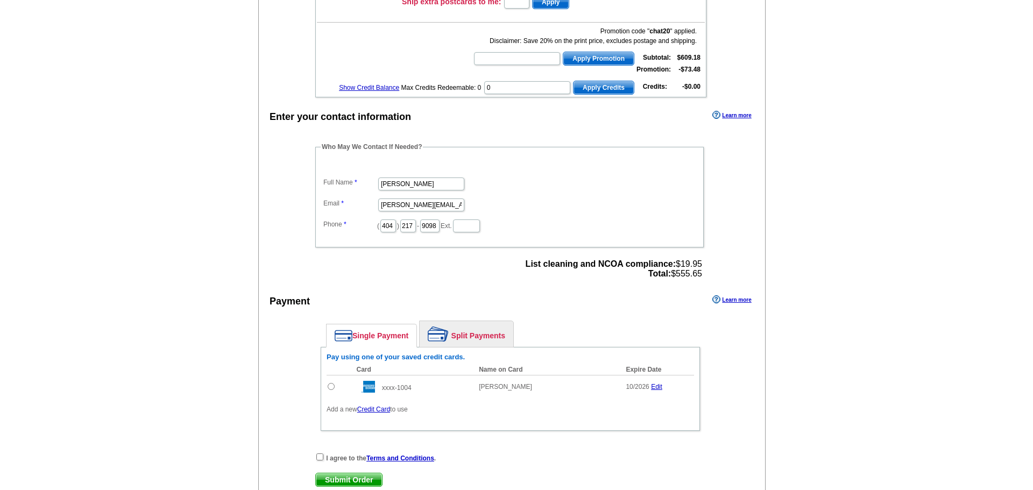
scroll to position [255, 0]
click at [333, 387] on input "radio" at bounding box center [331, 385] width 7 height 7
radio input "true"
click at [318, 456] on input "checkbox" at bounding box center [319, 456] width 7 height 7
checkbox input "true"
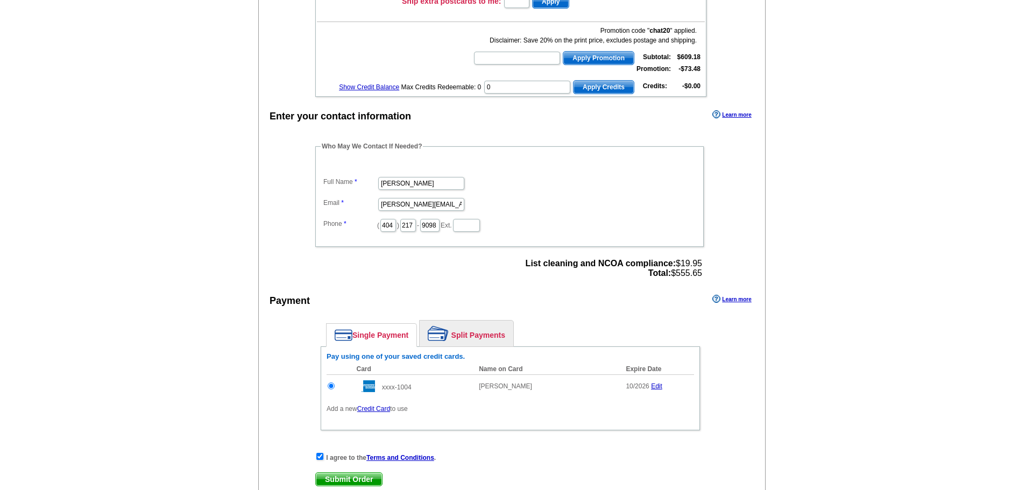
click at [339, 481] on span "Submit Order" at bounding box center [349, 479] width 66 height 13
